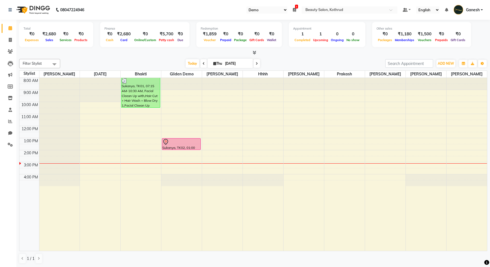
select select "24"
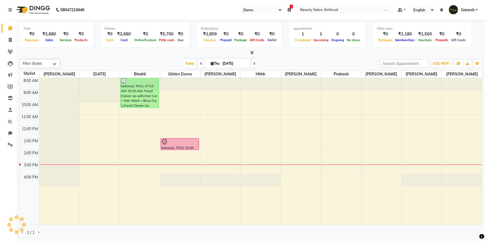
select select "24"
